Goal: Task Accomplishment & Management: Manage account settings

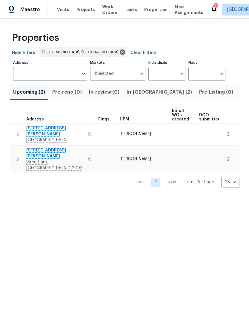
click at [135, 94] on span "In-[GEOGRAPHIC_DATA] (2)" at bounding box center [158, 92] width 65 height 8
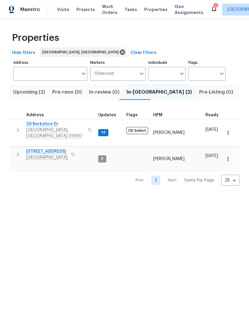
click at [47, 148] on span "[STREET_ADDRESS]" at bounding box center [46, 151] width 41 height 6
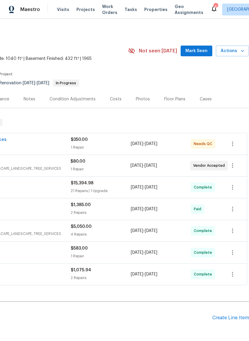
scroll to position [0, 89]
click at [239, 50] on span "Actions" at bounding box center [232, 50] width 24 height 7
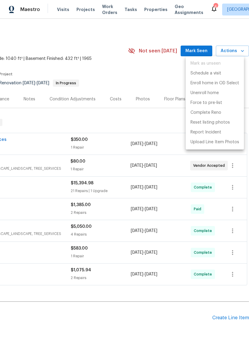
scroll to position [0, 88]
click at [135, 122] on div at bounding box center [124, 170] width 249 height 341
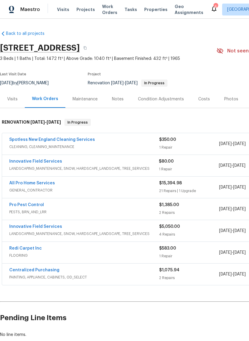
scroll to position [0, 0]
click at [70, 140] on link "Spotless New England Cleaning Services" at bounding box center [52, 140] width 86 height 4
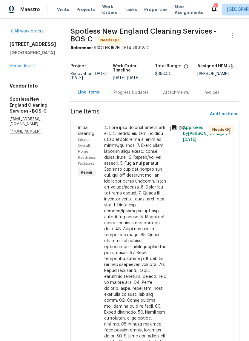
click at [139, 198] on div at bounding box center [135, 268] width 62 height 286
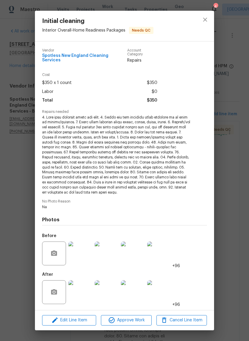
scroll to position [15, 0]
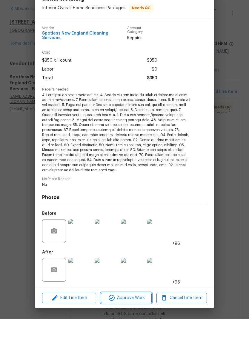
click at [138, 317] on span "Approve Work" at bounding box center [126, 320] width 47 height 7
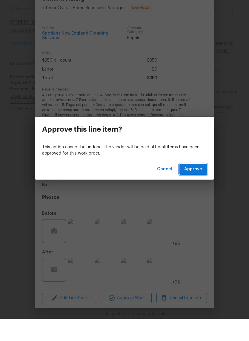
click at [192, 188] on span "Approve" at bounding box center [193, 191] width 18 height 7
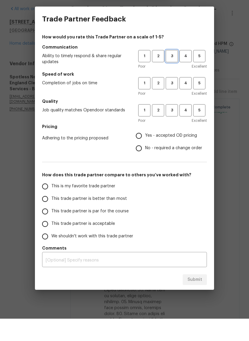
click at [171, 75] on span "3" at bounding box center [171, 78] width 11 height 7
click at [173, 102] on span "3" at bounding box center [171, 105] width 11 height 7
click at [173, 129] on span "3" at bounding box center [171, 132] width 11 height 7
click at [158, 155] on span "Yes - accepted OD pricing" at bounding box center [171, 158] width 52 height 6
click at [145, 152] on input "Yes - accepted OD pricing" at bounding box center [138, 158] width 13 height 13
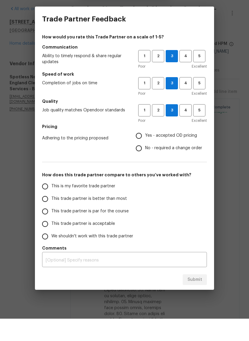
radio input "true"
click at [94, 218] on span "This trade partner is better than most" at bounding box center [88, 221] width 75 height 6
click at [51, 215] on input "This trade partner is better than most" at bounding box center [45, 221] width 13 height 13
click at [196, 299] on span "Submit" at bounding box center [194, 302] width 15 height 7
radio input "true"
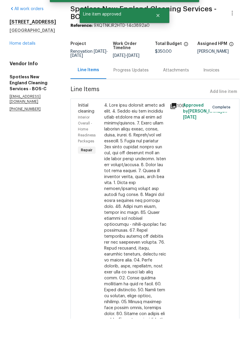
click at [28, 64] on link "Home details" at bounding box center [23, 66] width 26 height 4
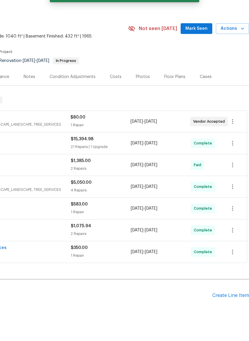
scroll to position [0, 88]
click at [238, 47] on span "Actions" at bounding box center [232, 50] width 24 height 7
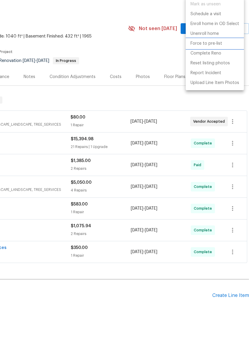
click at [221, 63] on p "Force to pre-list" at bounding box center [206, 66] width 32 height 6
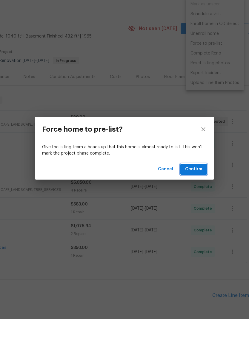
click at [197, 188] on span "Confirm" at bounding box center [193, 191] width 17 height 7
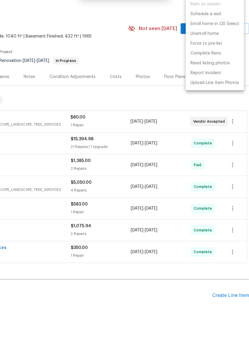
click at [142, 81] on div at bounding box center [124, 170] width 249 height 341
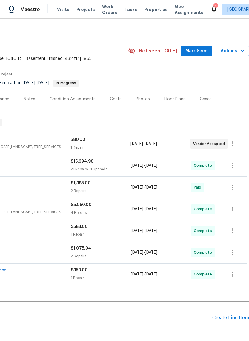
scroll to position [0, 88]
click at [235, 48] on span "Actions" at bounding box center [232, 50] width 24 height 7
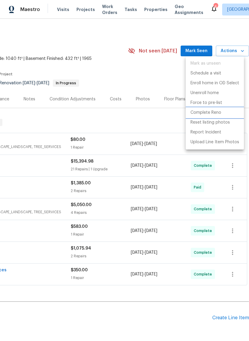
click at [220, 113] on p "Complete Reno" at bounding box center [205, 113] width 31 height 6
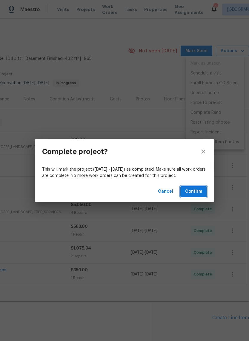
click at [196, 191] on span "Confirm" at bounding box center [193, 191] width 17 height 7
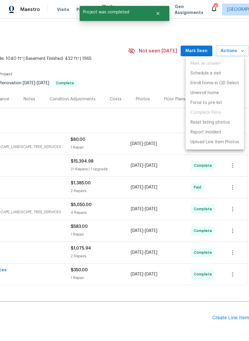
click at [124, 127] on div at bounding box center [124, 170] width 249 height 341
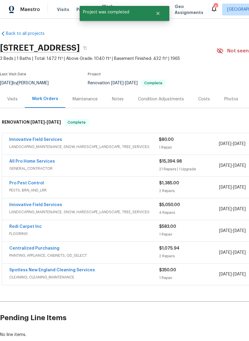
scroll to position [0, -2]
